Goal: Transaction & Acquisition: Purchase product/service

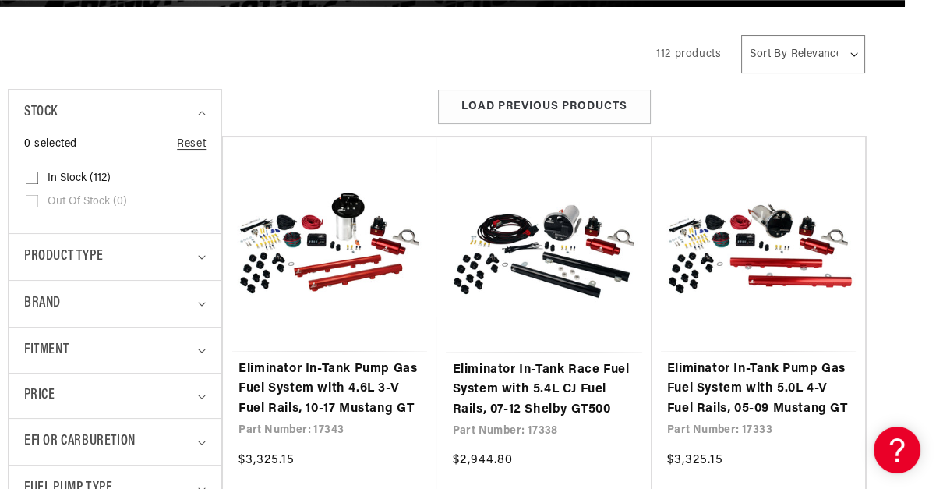
scroll to position [0, 2387]
click at [203, 341] on summary "Fitment" at bounding box center [115, 350] width 182 height 46
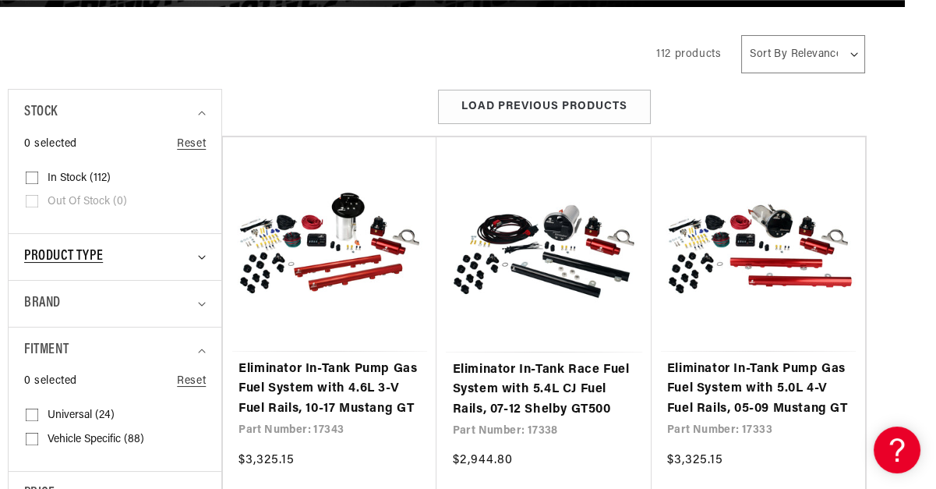
click at [178, 261] on div "Product type" at bounding box center [108, 257] width 168 height 23
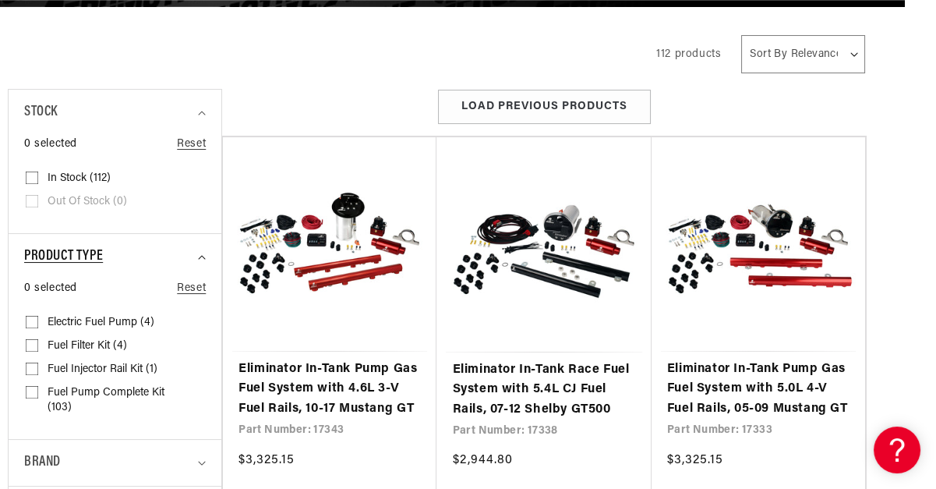
click at [178, 261] on div "Product type" at bounding box center [108, 257] width 168 height 23
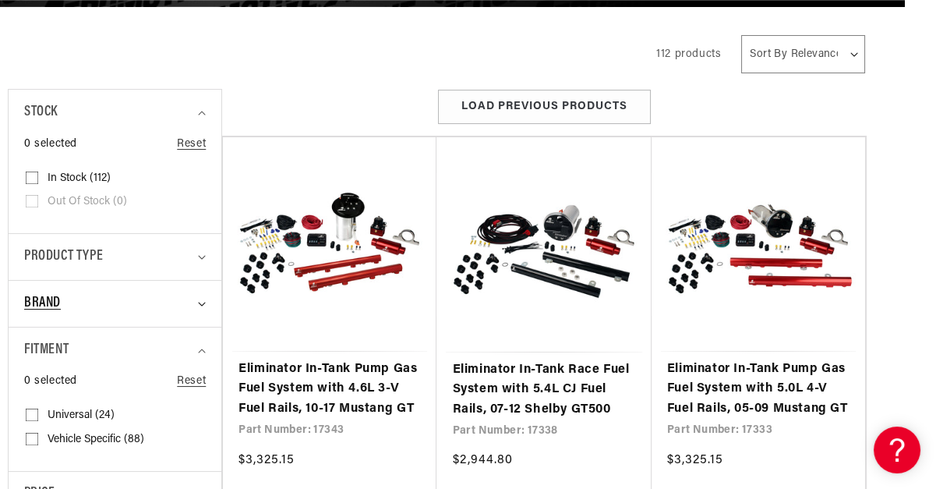
click at [143, 321] on summary "Brand" at bounding box center [115, 304] width 182 height 46
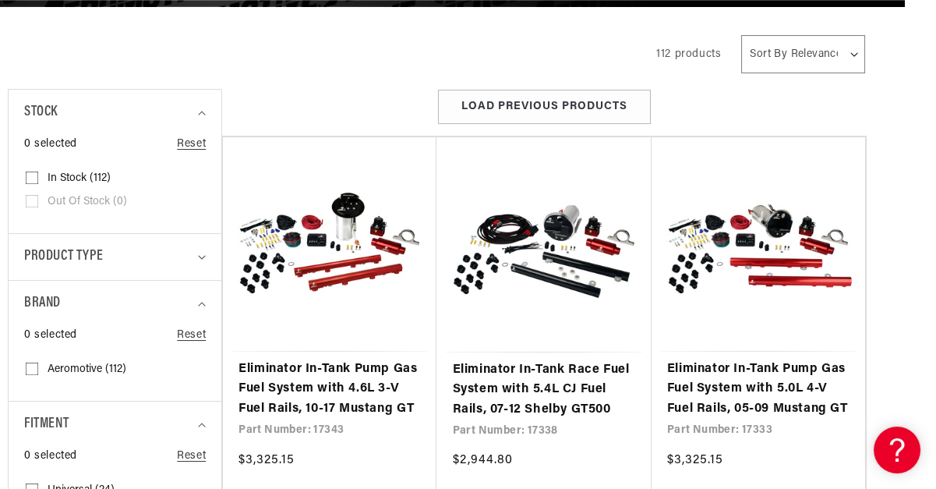
click at [206, 303] on details "Brand 0 selected Reset Brand Aeromotive (112) Aeromotive (112 products)" at bounding box center [115, 340] width 213 height 121
click at [200, 305] on icon "Brand (0 selected)" at bounding box center [202, 304] width 8 height 5
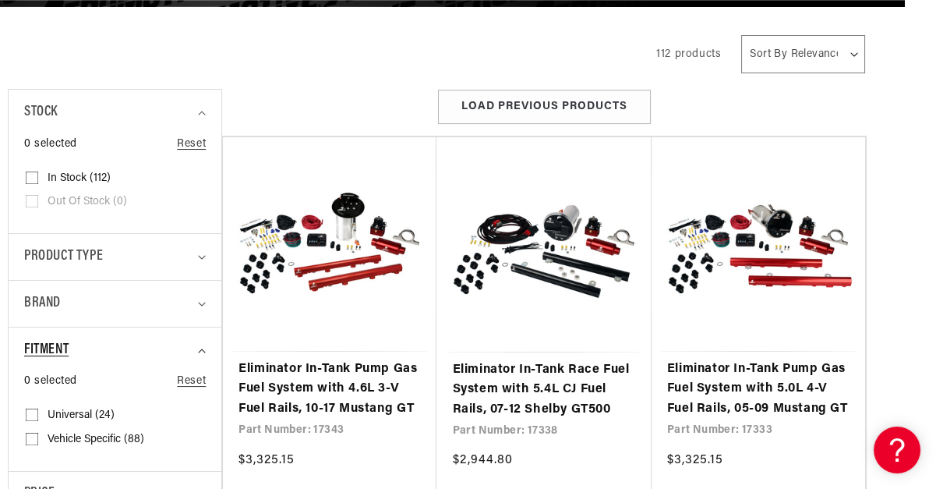
click at [204, 351] on icon "Fitment (0 selected)" at bounding box center [202, 351] width 8 height 5
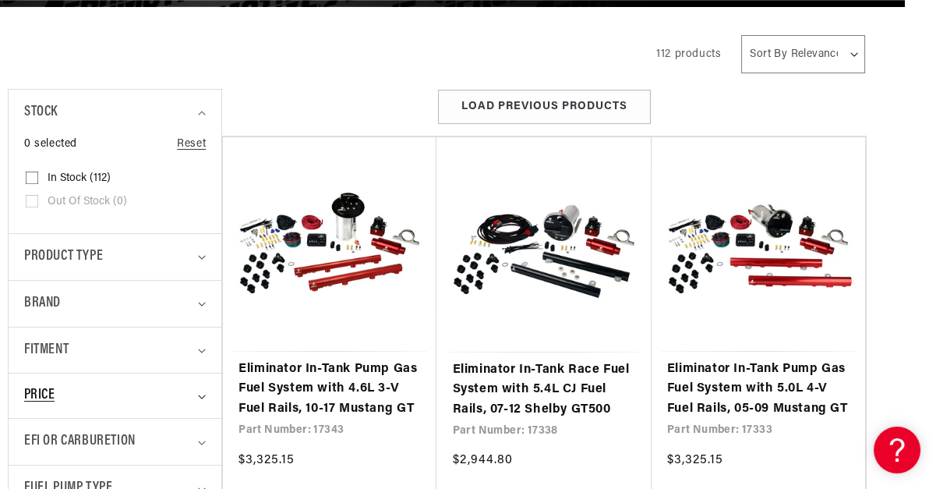
click at [200, 383] on summary "Price" at bounding box center [115, 395] width 182 height 44
click at [193, 445] on summary "EFI or Carburetion" at bounding box center [115, 442] width 182 height 46
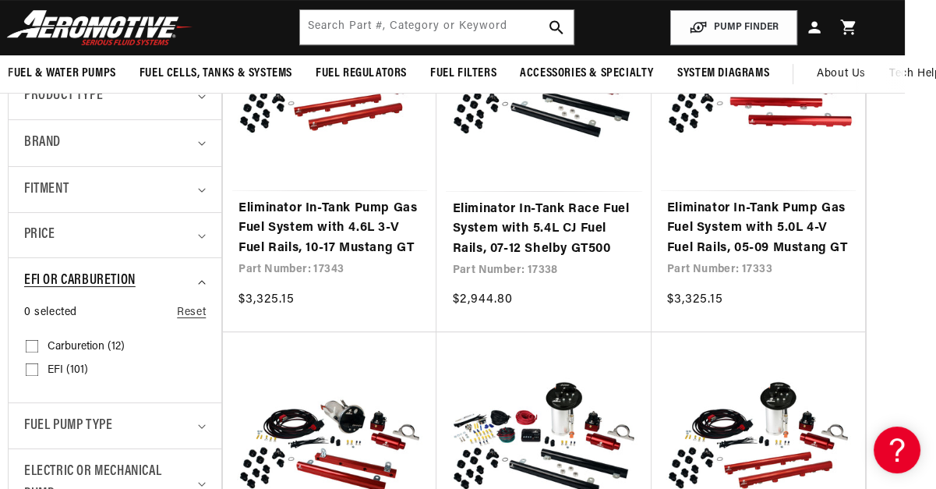
scroll to position [0, 1591]
click at [207, 421] on details "Fuel Pump Type 0 selected Reset Fuel Pump Type External (12) External (12 produ…" at bounding box center [115, 425] width 213 height 47
click at [200, 425] on icon "Fuel Pump Type (0 selected)" at bounding box center [202, 426] width 8 height 5
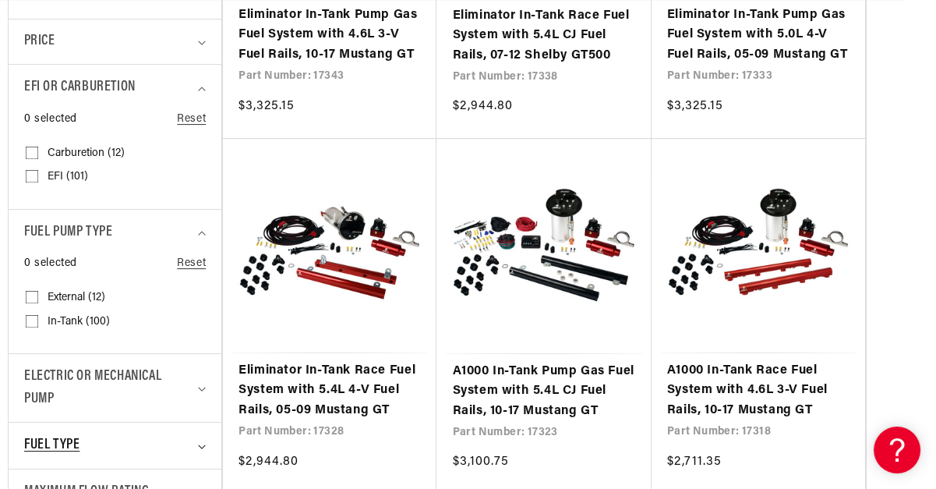
scroll to position [0, 2387]
click at [203, 441] on summary "Fuel Type" at bounding box center [115, 446] width 182 height 46
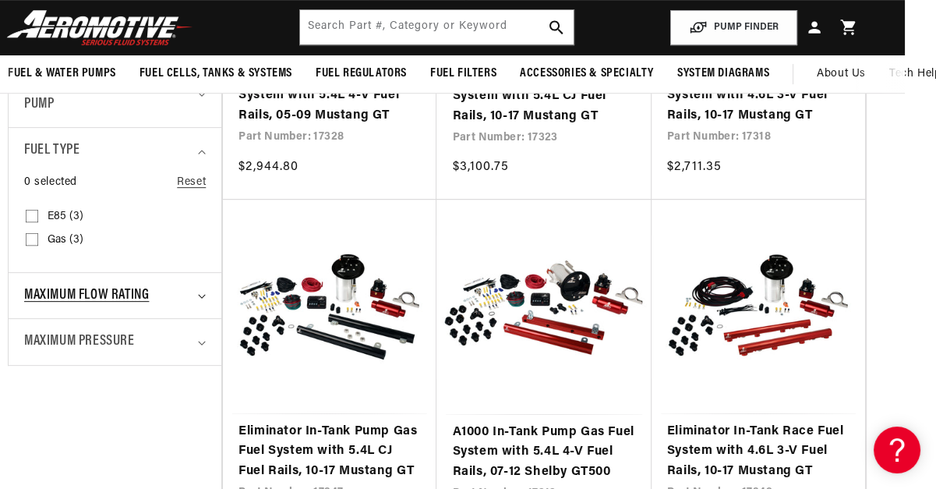
scroll to position [957, 31]
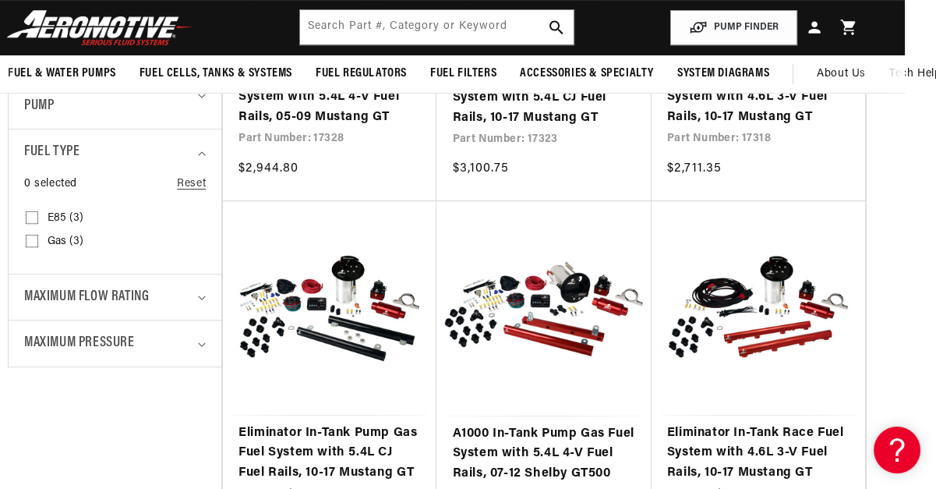
click at [206, 333] on details "Maximum Pressure 0 selected Reset Maximum Pressure 40 PSI (2) 40 PSI (2 product…" at bounding box center [115, 343] width 213 height 47
click at [201, 342] on icon "Maximum Pressure (0 selected)" at bounding box center [202, 344] width 8 height 5
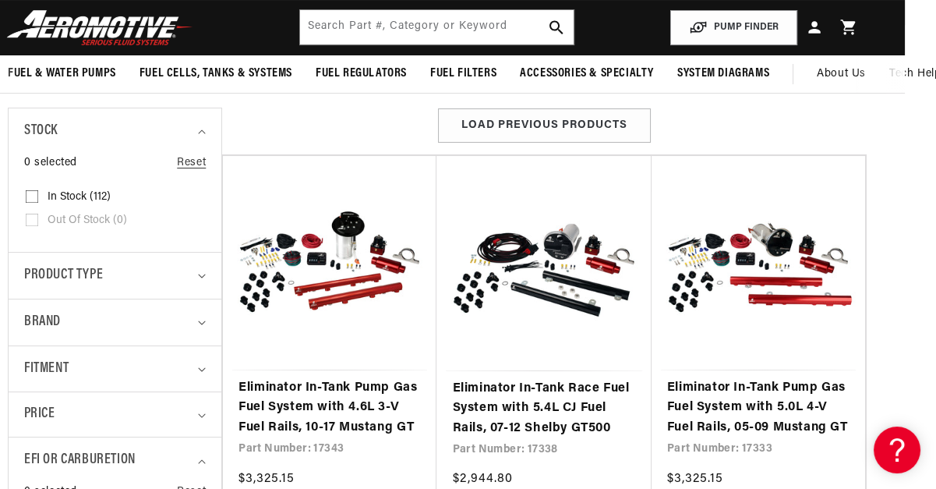
scroll to position [0, 0]
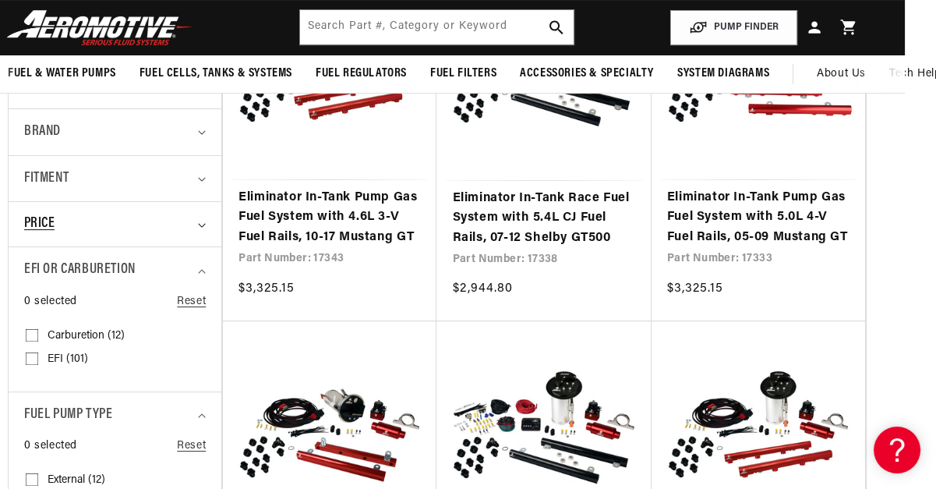
click at [197, 230] on summary "Price" at bounding box center [115, 224] width 182 height 44
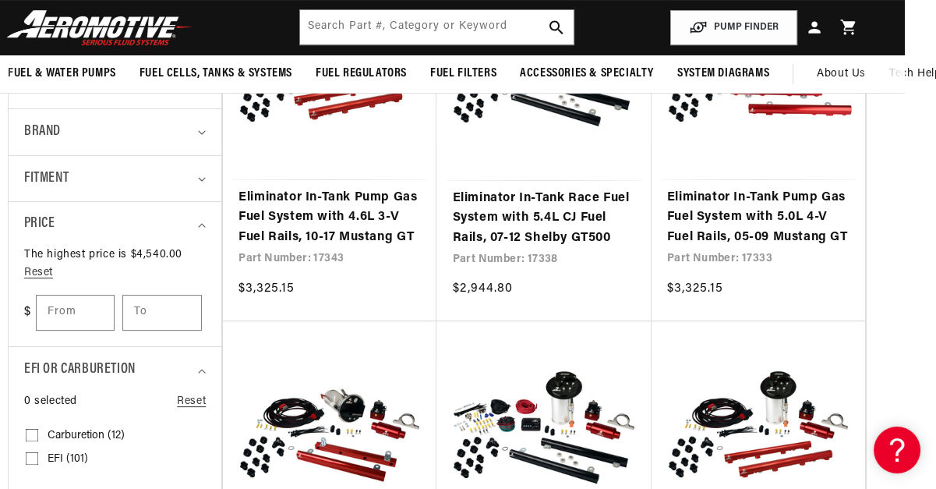
click at [207, 179] on details "Fitment 0 selected Reset Fitment Universal (24) Universal (24 products) Univers…" at bounding box center [115, 178] width 213 height 47
click at [198, 180] on icon "Fitment (0 selected)" at bounding box center [202, 179] width 8 height 5
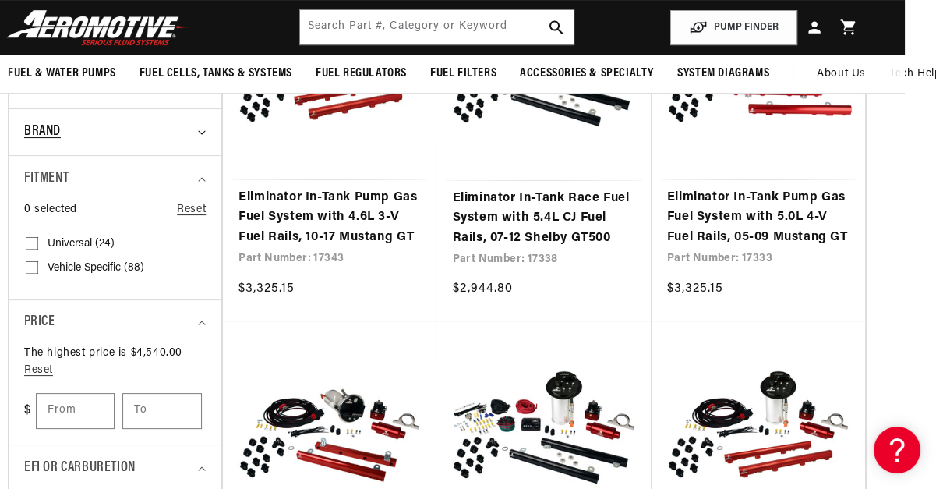
click at [198, 133] on icon "Brand (0 selected)" at bounding box center [202, 132] width 8 height 5
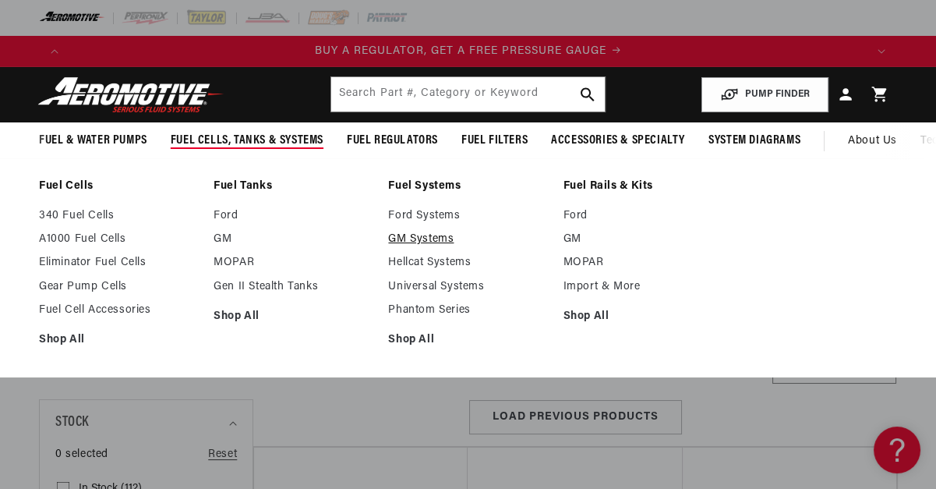
click at [396, 234] on link "GM Systems" at bounding box center [467, 239] width 159 height 14
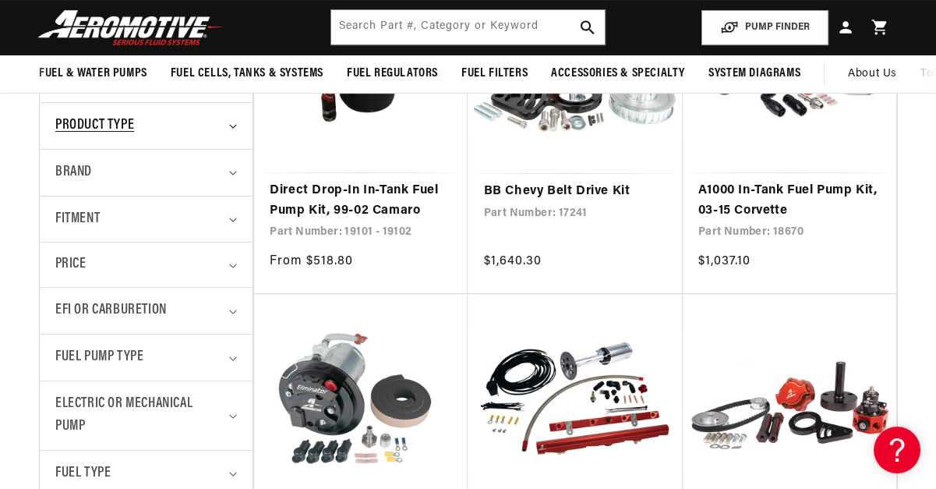
scroll to position [399, 0]
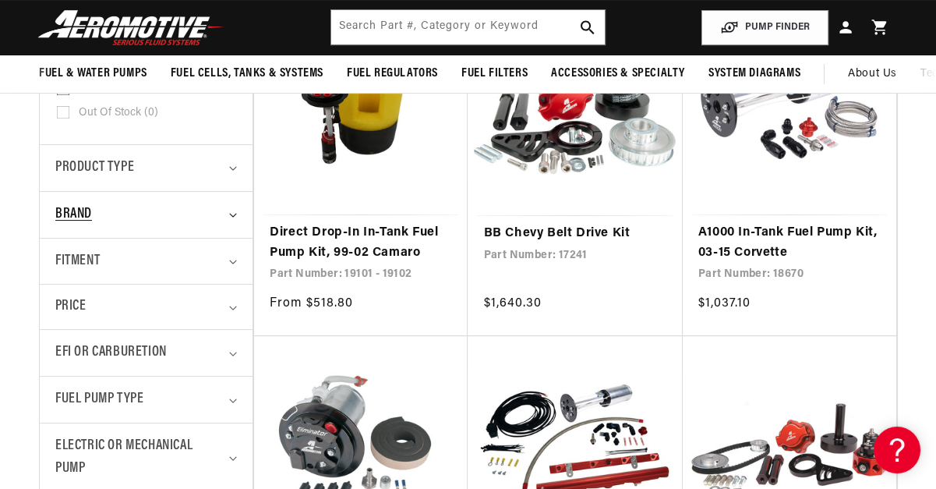
click at [235, 209] on summary "Brand" at bounding box center [146, 215] width 182 height 46
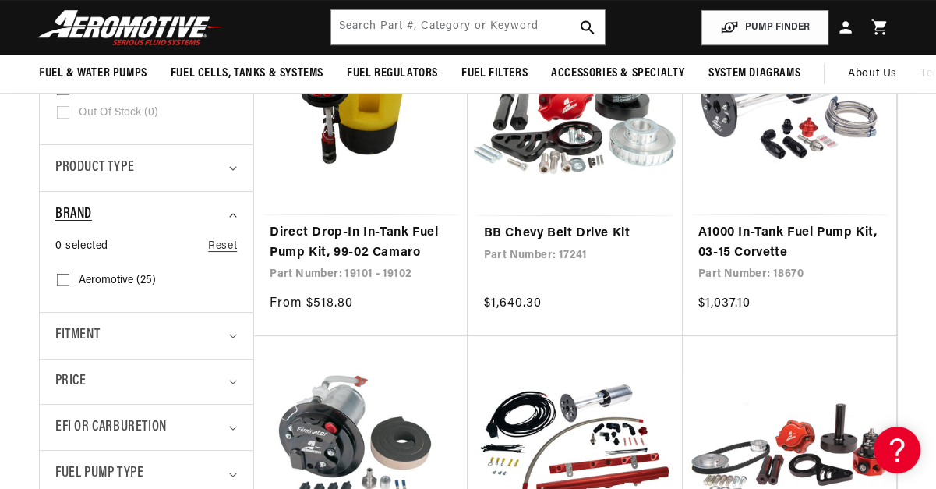
scroll to position [0, 1591]
click at [233, 214] on icon "Brand (0 selected)" at bounding box center [233, 216] width 7 height 4
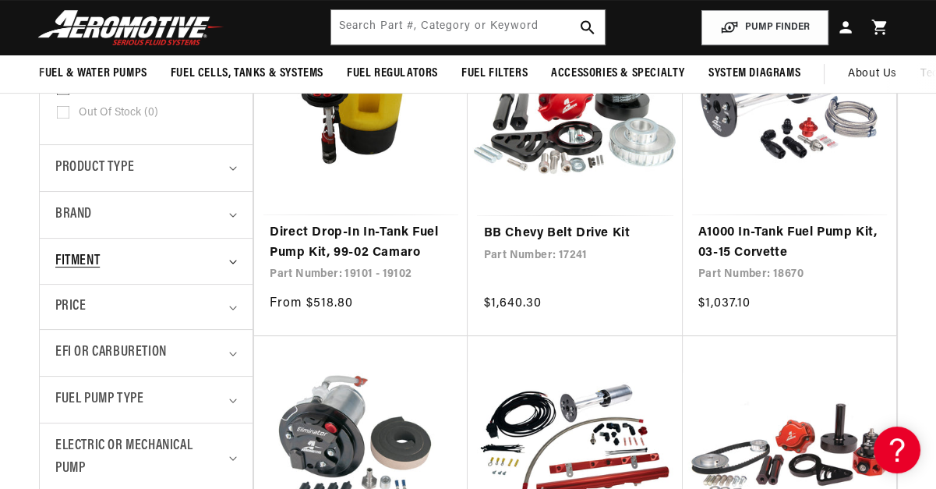
click at [228, 257] on summary "Fitment" at bounding box center [146, 262] width 182 height 46
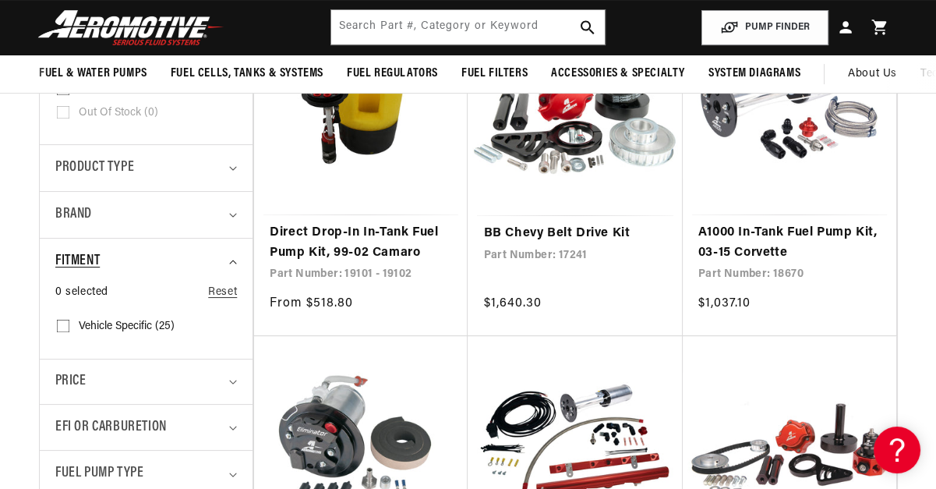
click at [228, 257] on summary "Fitment" at bounding box center [146, 262] width 182 height 46
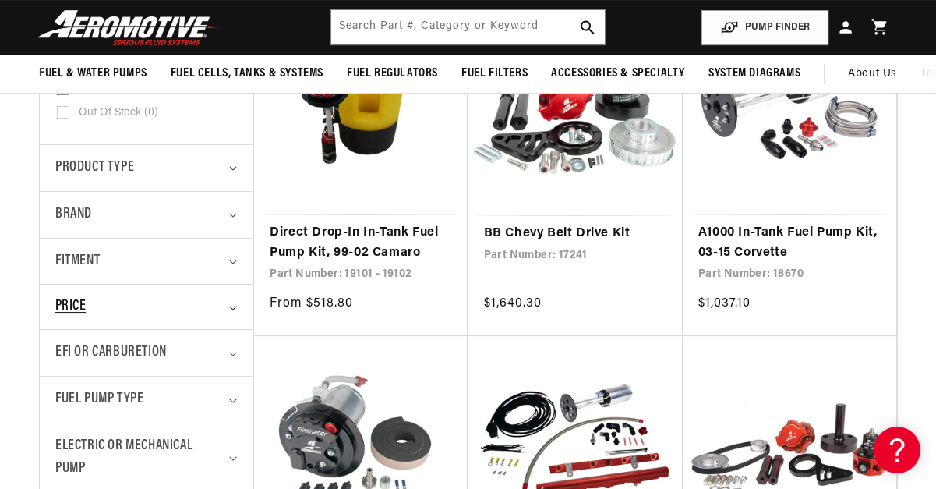
click at [228, 302] on summary "Price" at bounding box center [146, 307] width 182 height 44
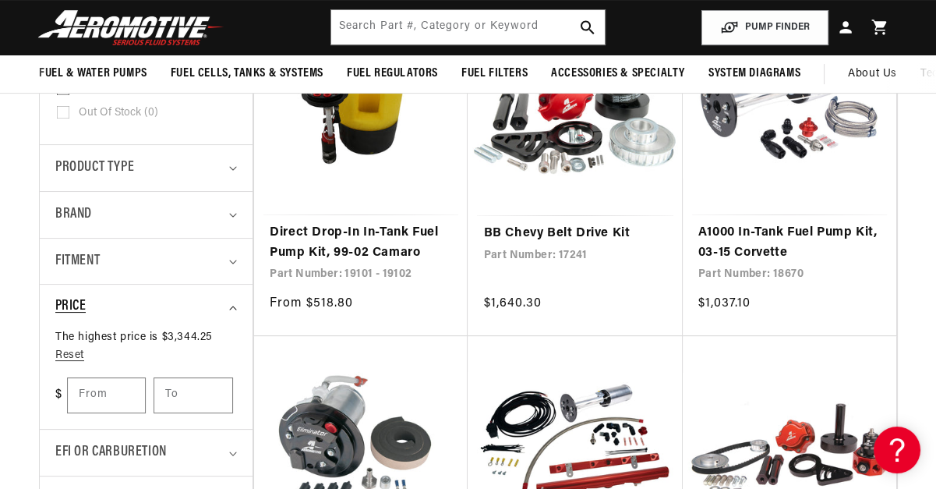
click at [228, 302] on summary "Price" at bounding box center [146, 307] width 182 height 44
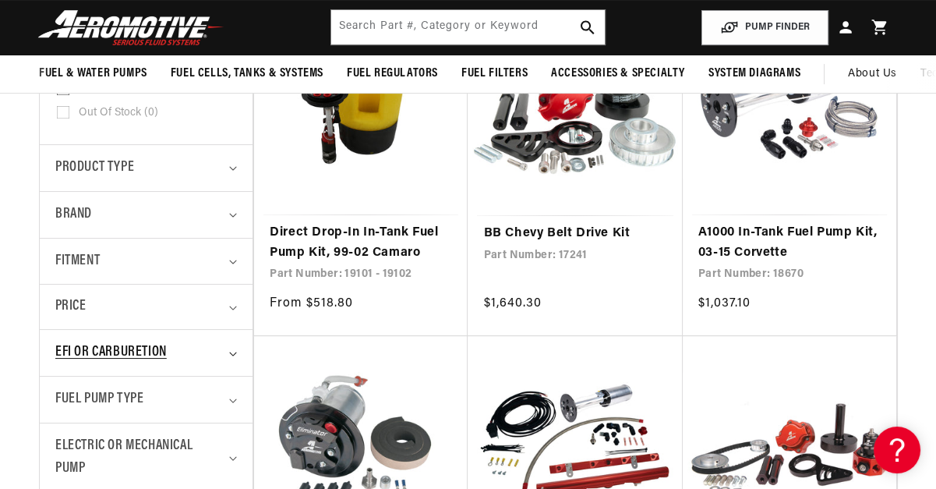
scroll to position [0, 2387]
click at [228, 338] on summary "EFI or Carburetion" at bounding box center [146, 353] width 182 height 46
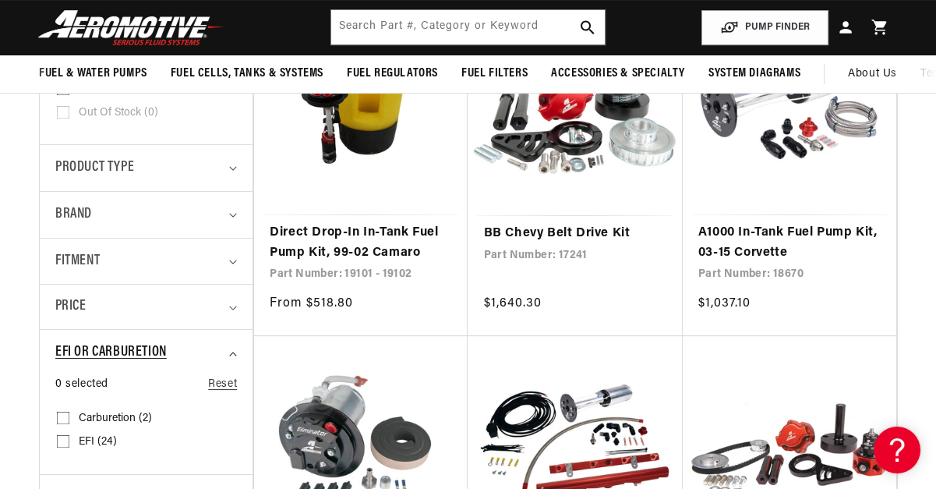
click at [228, 338] on summary "EFI or Carburetion" at bounding box center [146, 353] width 182 height 46
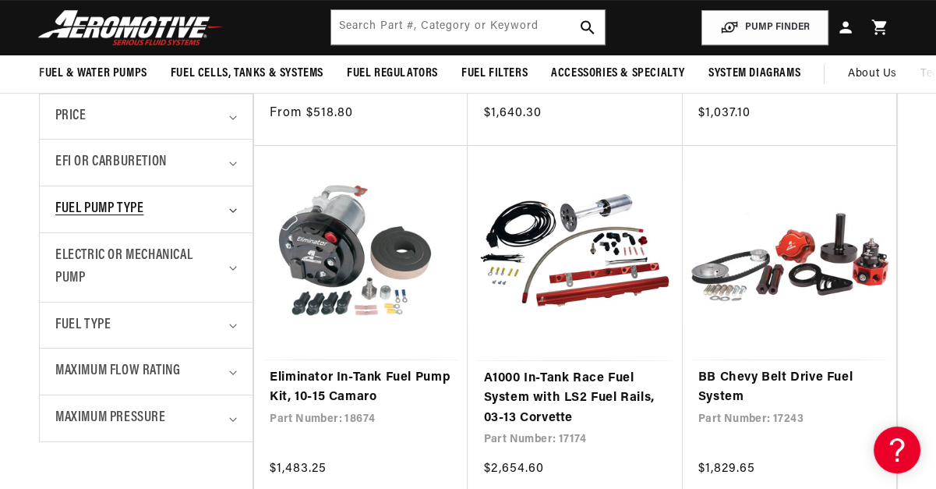
scroll to position [331, 0]
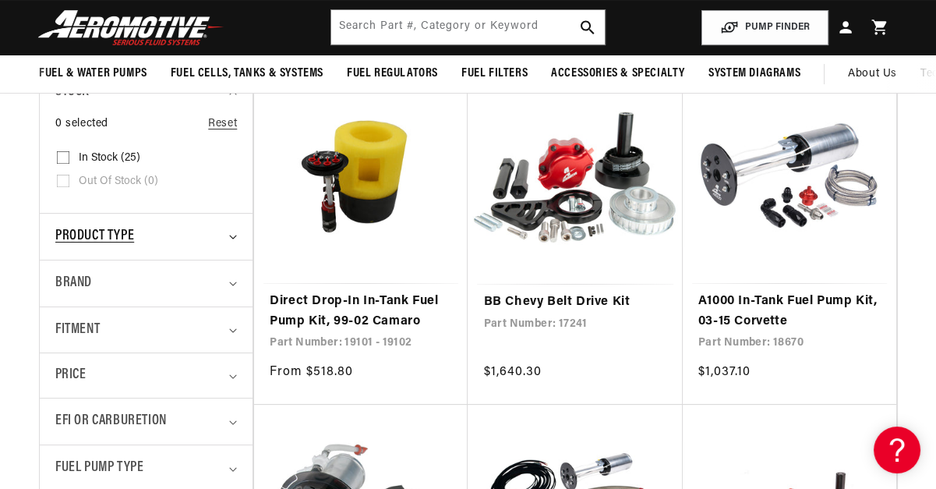
click at [111, 231] on span "Product type" at bounding box center [94, 236] width 79 height 23
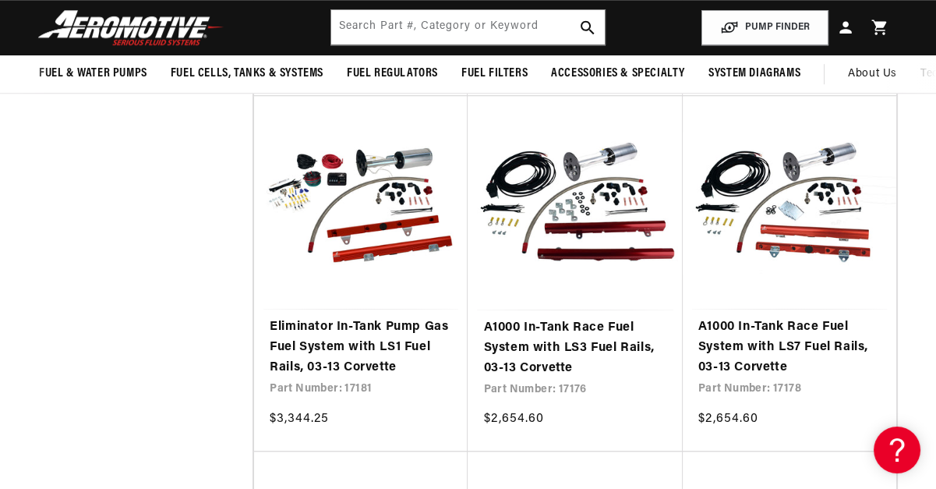
scroll to position [0, 1591]
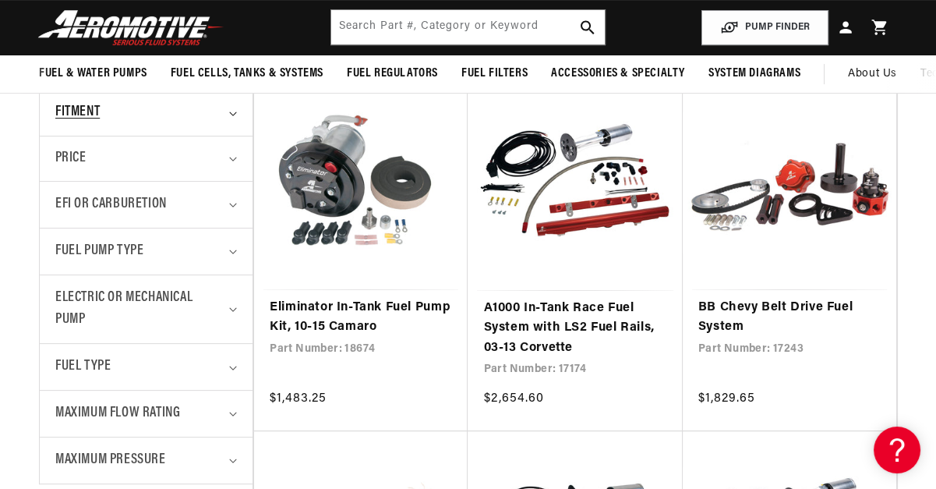
click at [155, 119] on div "Fitment" at bounding box center [139, 112] width 168 height 23
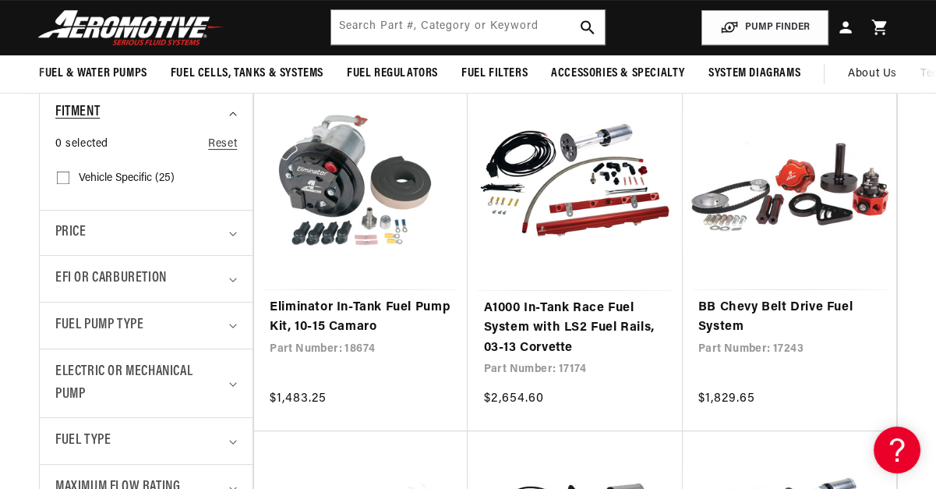
click at [155, 119] on div "Fitment" at bounding box center [139, 112] width 168 height 23
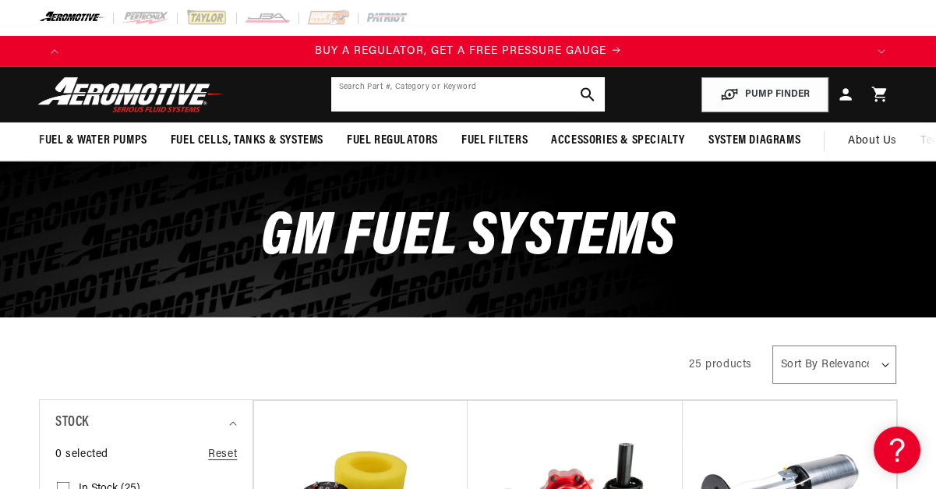
click at [455, 104] on input "text" at bounding box center [468, 94] width 274 height 34
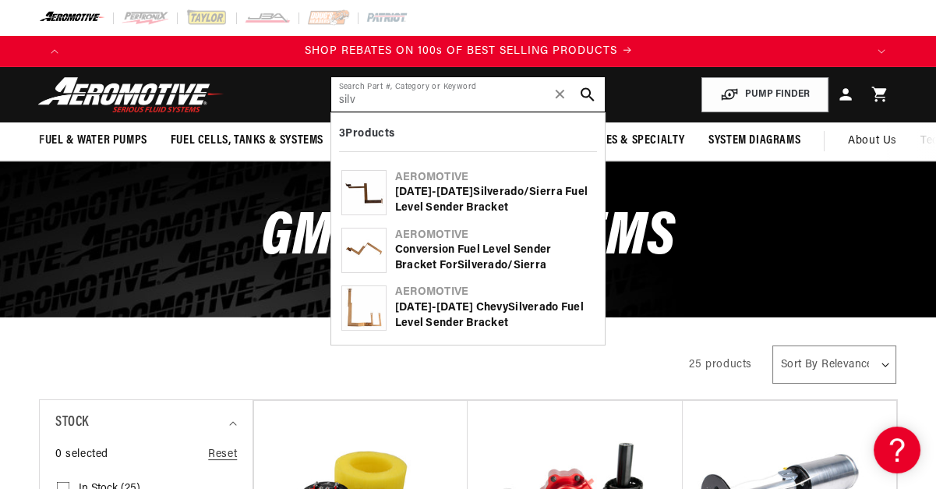
type input "silv"
click at [443, 292] on div "Aeromotive" at bounding box center [495, 293] width 200 height 16
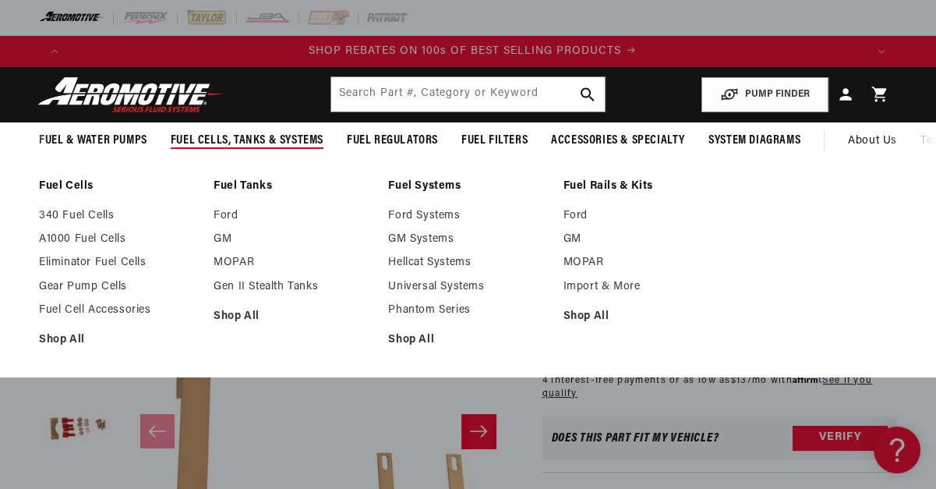
scroll to position [0, 1591]
click at [221, 233] on link "GM" at bounding box center [293, 239] width 159 height 14
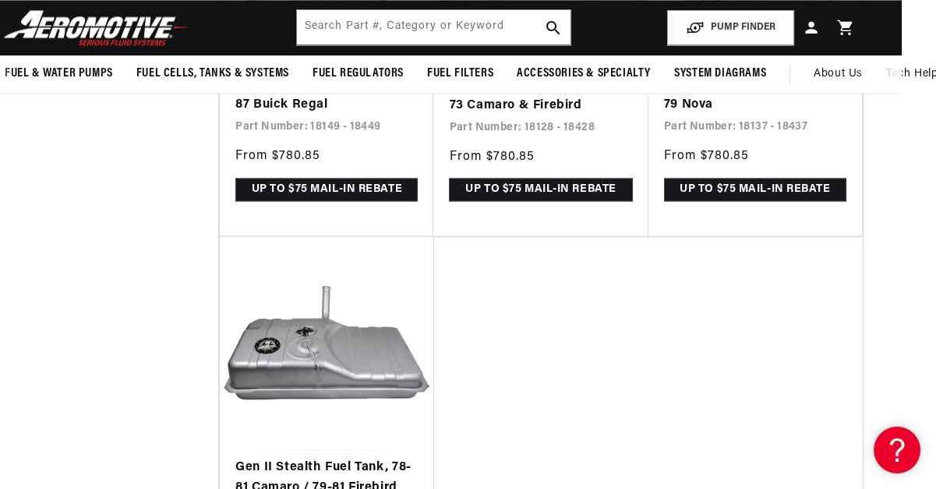
scroll to position [3302, 34]
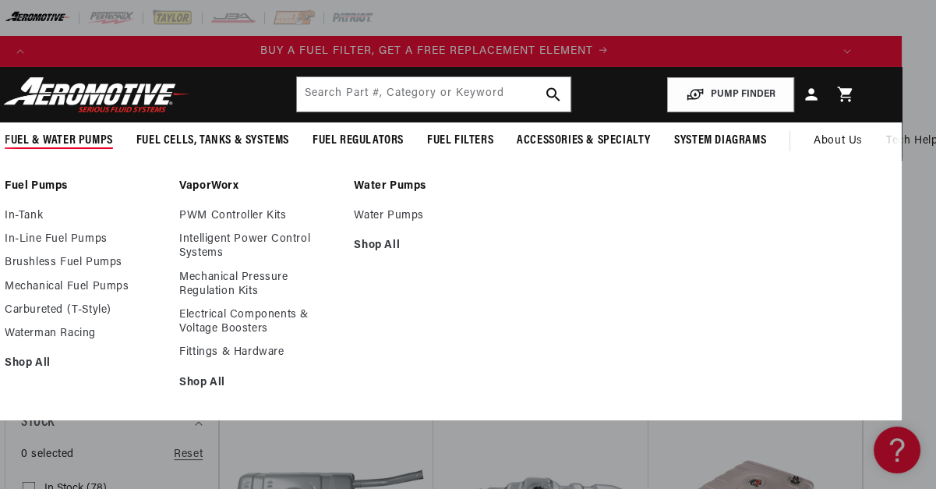
click at [34, 184] on link "Fuel Pumps" at bounding box center [84, 186] width 159 height 14
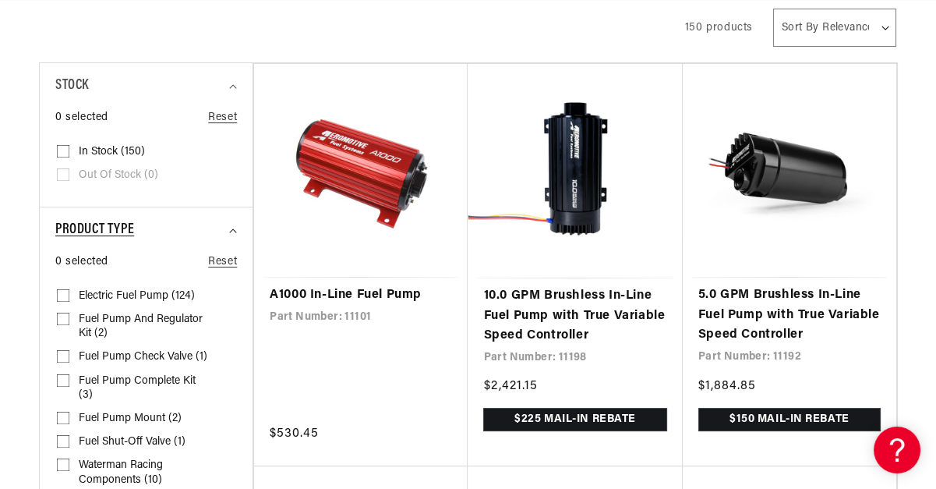
click at [176, 231] on div "Product type" at bounding box center [139, 230] width 168 height 23
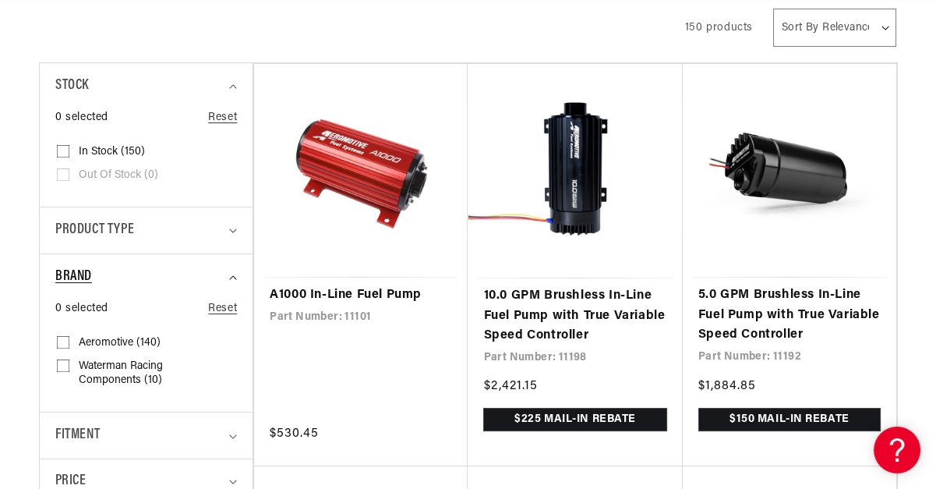
click at [228, 265] on summary "Brand" at bounding box center [146, 277] width 182 height 46
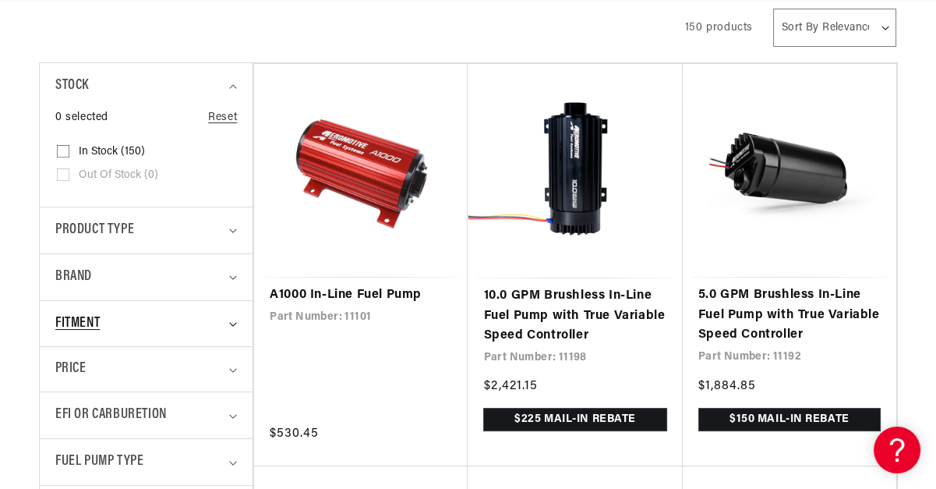
click at [134, 317] on div "Fitment" at bounding box center [139, 324] width 168 height 23
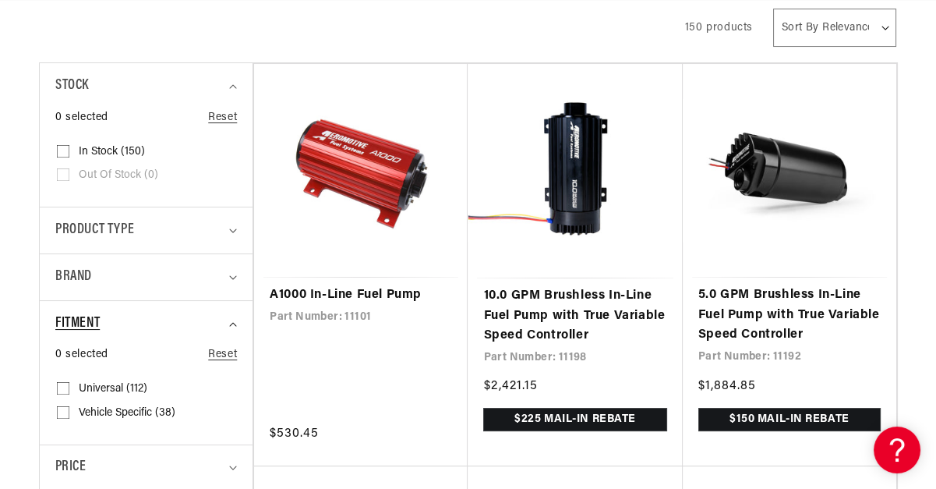
scroll to position [0, 795]
click at [67, 411] on input "Vehicle Specific (38) Vehicle Specific (38 products)" at bounding box center [63, 415] width 12 height 12
checkbox input "true"
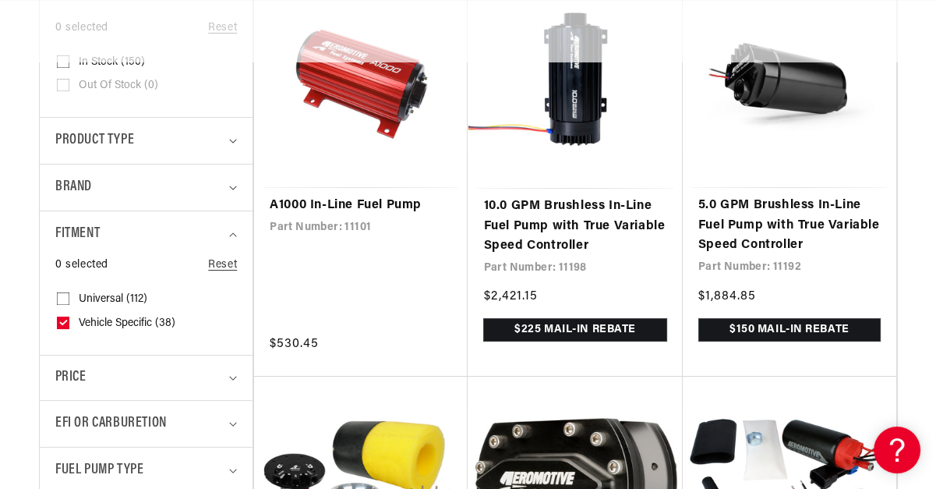
scroll to position [480, 0]
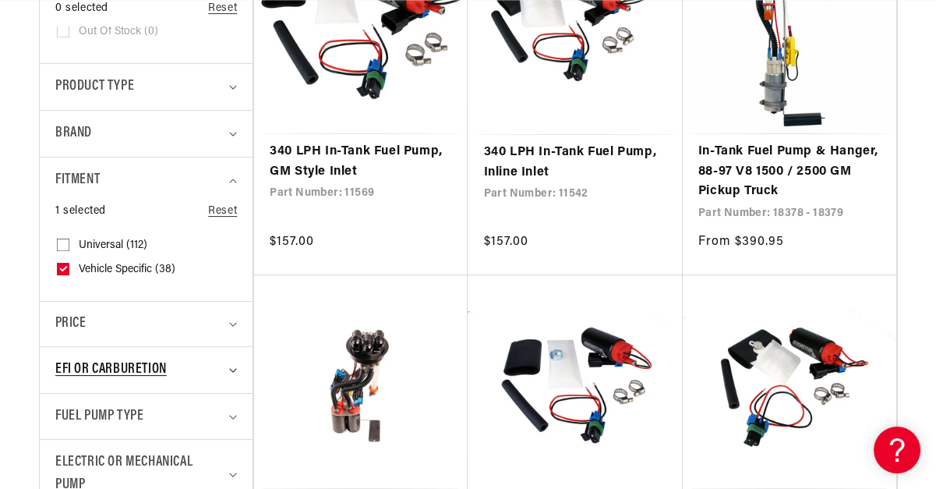
click at [140, 371] on span "EFI or Carburetion" at bounding box center [110, 370] width 111 height 23
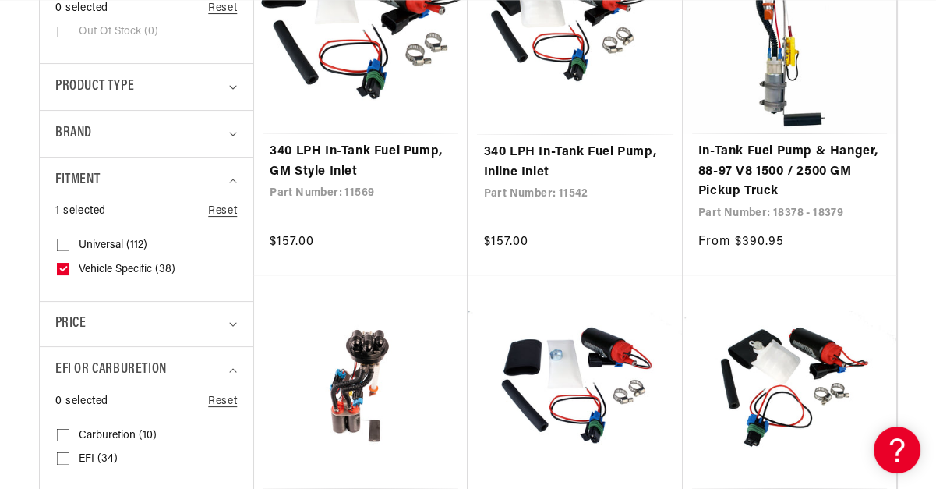
click at [63, 455] on input "EFI (34) EFI (34 products)" at bounding box center [63, 461] width 12 height 12
checkbox input "true"
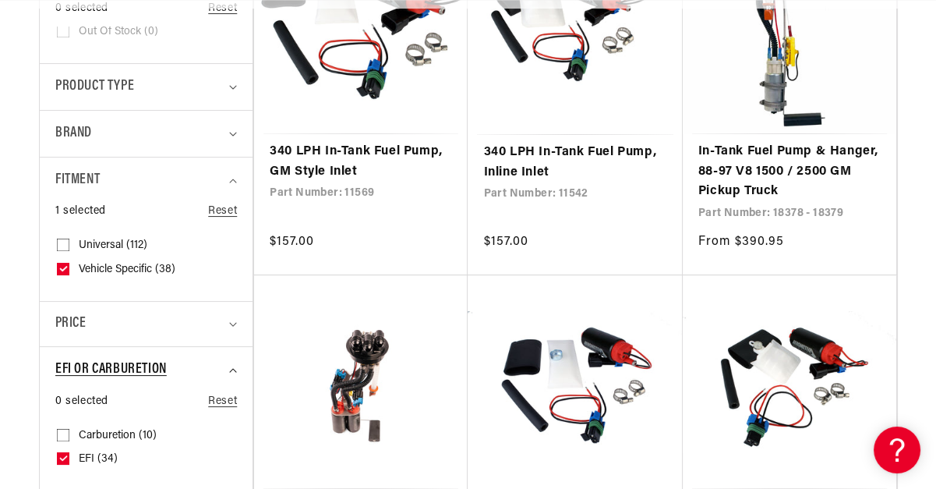
scroll to position [0, 1591]
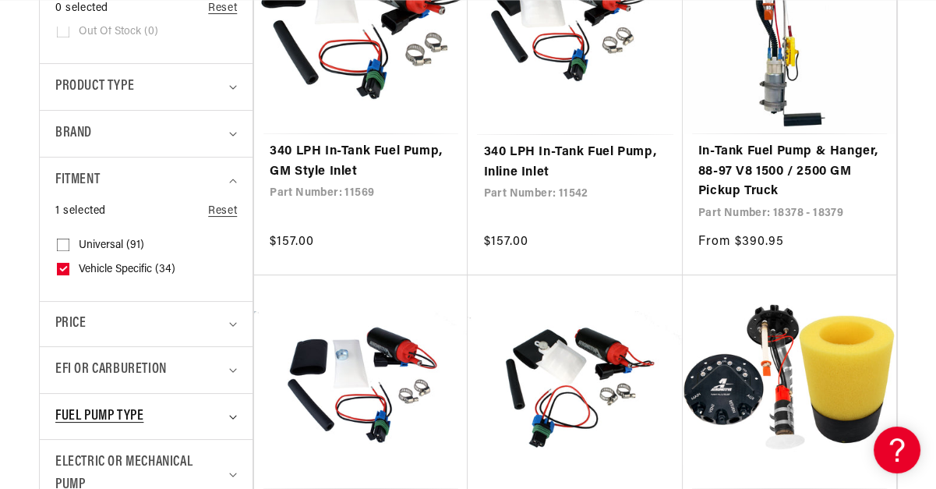
click at [235, 409] on summary "Fuel Pump Type" at bounding box center [146, 417] width 182 height 46
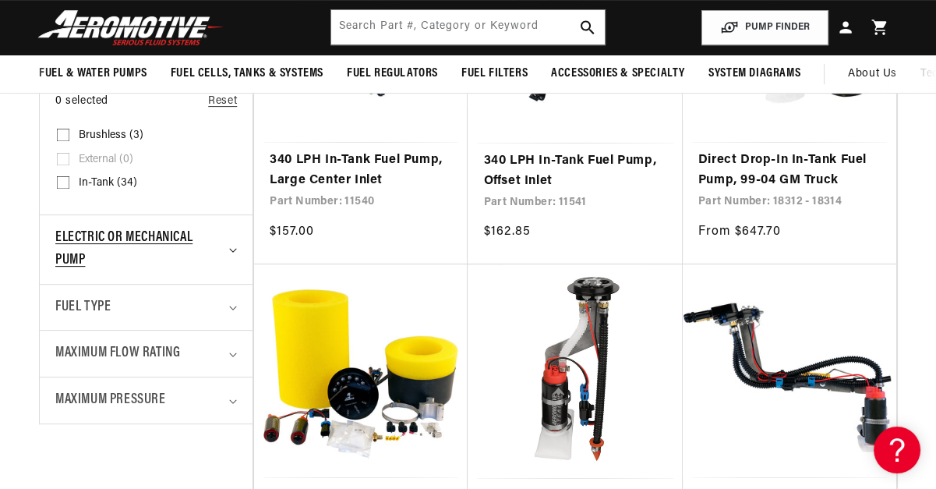
scroll to position [0, 2387]
click at [228, 243] on summary "Electric or Mechanical Pump" at bounding box center [146, 249] width 182 height 69
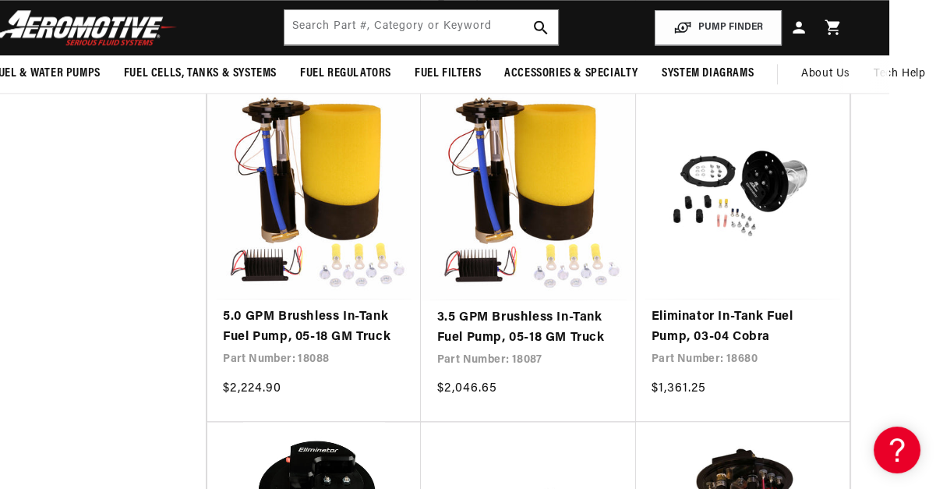
scroll to position [0, 0]
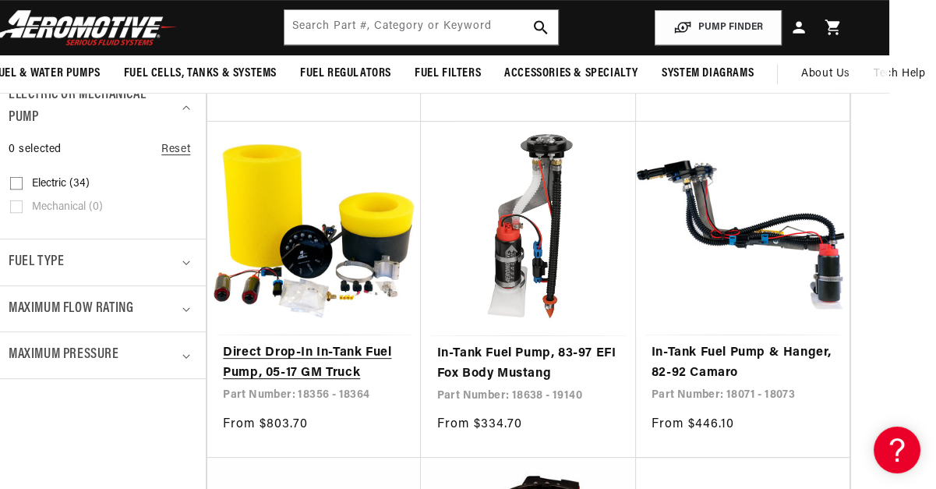
click at [352, 361] on link "Direct Drop-In In-Tank Fuel Pump, 05-17 GM Truck" at bounding box center [314, 363] width 182 height 40
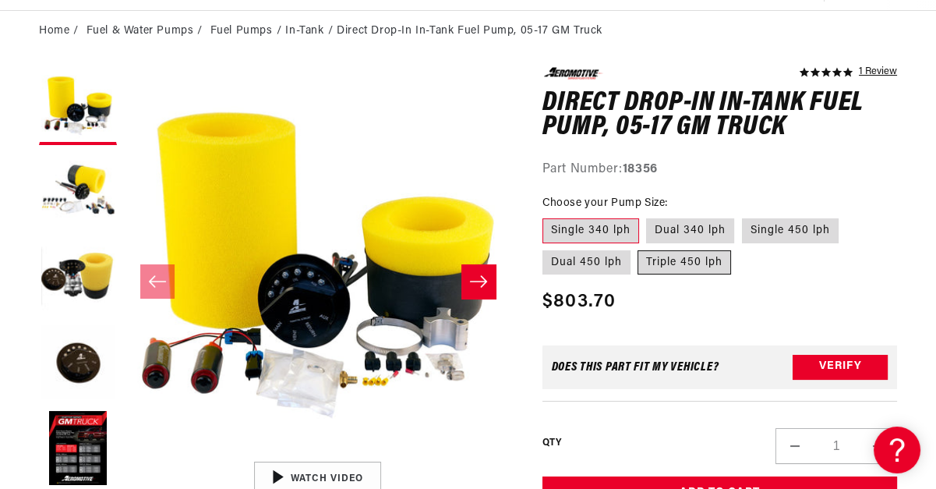
click at [683, 267] on label "Triple 450 lph" at bounding box center [685, 262] width 94 height 25
click at [639, 248] on input "Triple 450 lph" at bounding box center [639, 247] width 1 height 1
radio input "true"
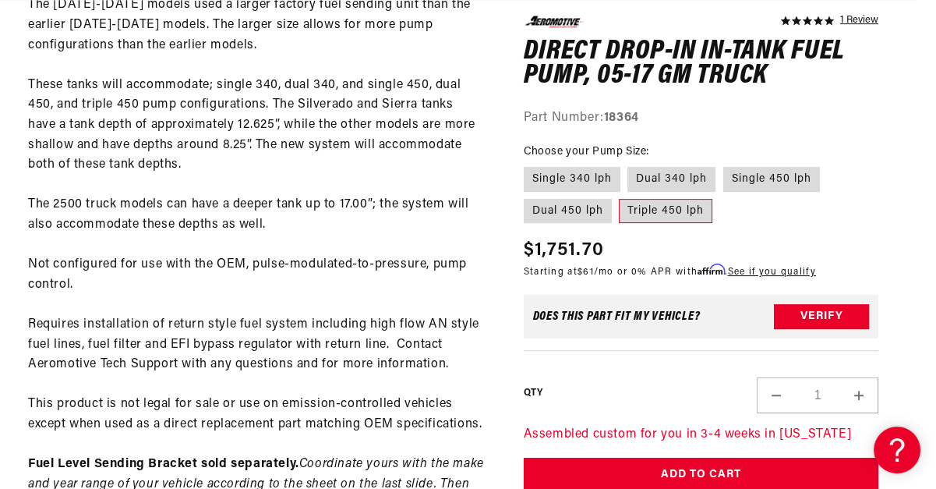
scroll to position [0, 2387]
